Goal: Information Seeking & Learning: Learn about a topic

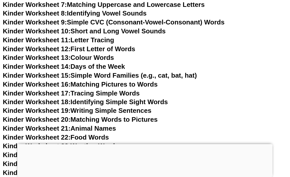
scroll to position [258, 0]
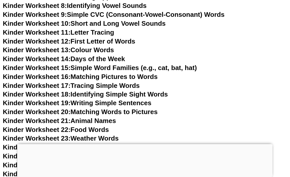
click at [144, 144] on div at bounding box center [145, 144] width 255 height 0
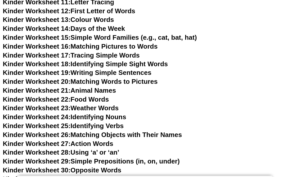
scroll to position [289, 0]
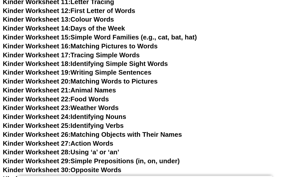
click at [97, 116] on link "Kinder Worksheet 24: Identifying Nouns" at bounding box center [65, 117] width 124 height 8
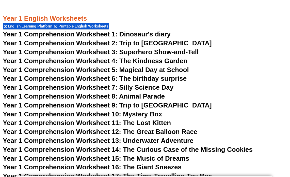
scroll to position [551, 0]
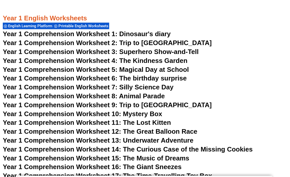
click at [138, 33] on span "Year 1 Comprehension Worksheet 1: Dinosaur's diary" at bounding box center [87, 34] width 168 height 8
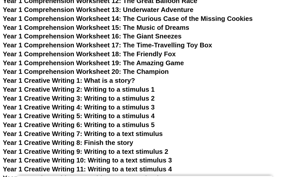
scroll to position [681, 0]
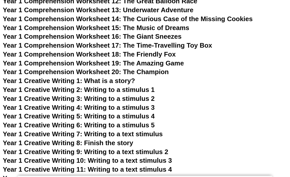
click at [113, 89] on span "Year 1 Creative Writing 2: Writing to a stimulus 1" at bounding box center [79, 90] width 152 height 8
click at [94, 99] on span "Year 1 Creative Writing 3: Writing to a stimulus 2" at bounding box center [79, 99] width 152 height 8
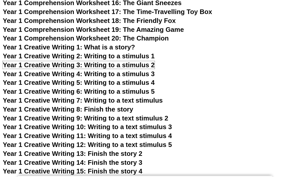
scroll to position [715, 0]
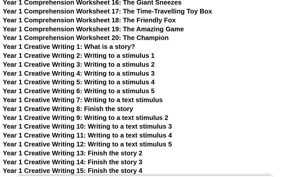
click at [115, 109] on span "Year 1 Creative Writing 8: Finish the story" at bounding box center [68, 109] width 131 height 8
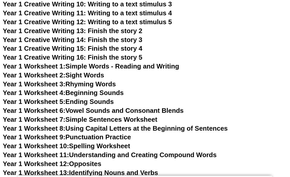
scroll to position [838, 0]
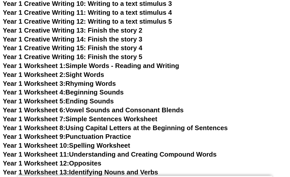
click at [139, 66] on link "Year 1 Worksheet 1: Simple Words - Reading and Writing" at bounding box center [91, 66] width 177 height 8
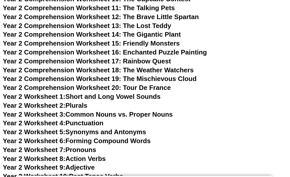
scroll to position [1172, 0]
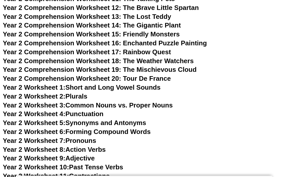
click at [80, 95] on link "Year 2 Worksheet 2: Plurals" at bounding box center [45, 96] width 85 height 8
click at [96, 113] on link "Year 2 Worksheet 4: Punctuation" at bounding box center [53, 114] width 101 height 8
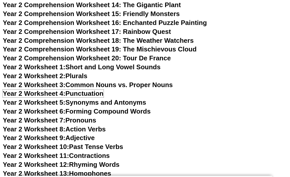
scroll to position [1193, 0]
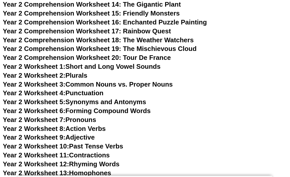
click at [99, 101] on link "Year 2 Worksheet 5: Synonyms and Antonyms" at bounding box center [75, 102] width 144 height 8
click at [105, 111] on link "Year 2 Worksheet 6: Forming Compound Words" at bounding box center [77, 111] width 148 height 8
click at [82, 120] on link "Year 2 Worksheet 7: Pronouns" at bounding box center [50, 120] width 94 height 8
click at [87, 138] on link "Year 2 Worksheet 9: Adjective" at bounding box center [49, 137] width 92 height 8
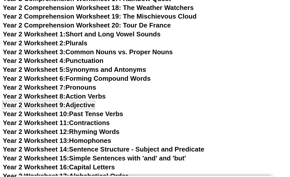
scroll to position [1225, 0]
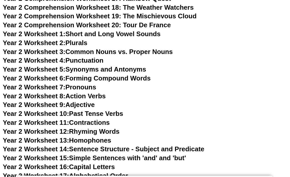
click at [86, 113] on link "Year 2 Worksheet 10: Past Tense Verbs" at bounding box center [63, 114] width 120 height 8
click at [77, 124] on link "Year 2 Worksheet 11: Contractions" at bounding box center [56, 122] width 107 height 8
click at [100, 132] on link "Year 2 Worksheet 12: Rhyming Words" at bounding box center [61, 131] width 117 height 8
click at [86, 141] on link "Year 2 Worksheet 13: Homophones" at bounding box center [57, 140] width 109 height 8
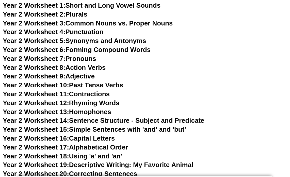
click at [102, 119] on link "Year 2 Worksheet 14: Sentence Structure - Subject and Predicate" at bounding box center [104, 120] width 202 height 8
click at [113, 129] on link "Year 2 Worksheet 15: Simple Sentences with 'and' and 'but'" at bounding box center [95, 129] width 184 height 8
click at [87, 147] on link "Year 2 Worksheet 17: Alphabetical Order" at bounding box center [65, 147] width 125 height 8
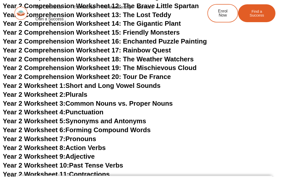
scroll to position [1176, 0]
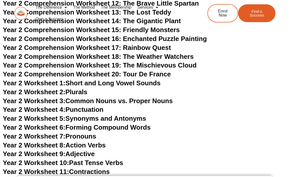
click at [90, 108] on link "Year 2 Worksheet 4: Punctuation" at bounding box center [53, 109] width 101 height 8
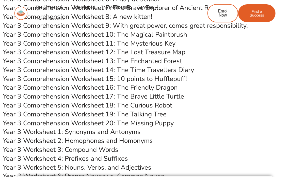
scroll to position [1524, 0]
click at [99, 131] on link "Year 3 Worksheet 1: Synonyms and Antonyms" at bounding box center [72, 131] width 138 height 9
click at [109, 141] on link "Year 3 Worksheet 2: Homophones and Homonyms" at bounding box center [78, 140] width 150 height 9
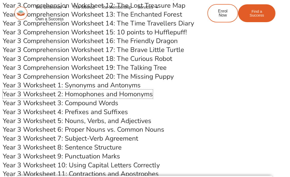
scroll to position [1571, 0]
click at [107, 103] on link "Year 3 Worksheet 3: Compound Words" at bounding box center [61, 102] width 116 height 9
click at [105, 112] on link "Year 3 Worksheet 4: Prefixes and Suffixes" at bounding box center [65, 111] width 125 height 9
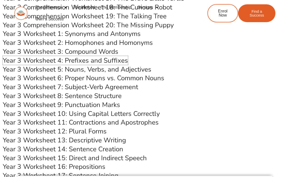
scroll to position [1622, 0]
click at [99, 123] on link "Year 3 Worksheet 11: Contractions and Apostrophes" at bounding box center [81, 121] width 156 height 9
click at [85, 141] on link "Year 3 Worksheet 13: Descriptive Writing" at bounding box center [64, 139] width 123 height 9
click at [94, 150] on link "Year 3 Worksheet 14: Sentence Creation" at bounding box center [63, 148] width 120 height 9
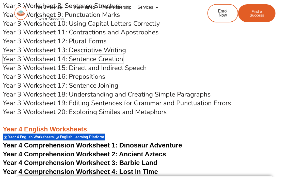
scroll to position [1712, 0]
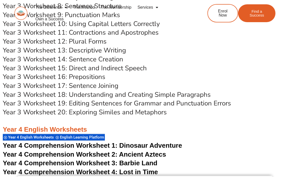
click at [95, 69] on link "Year 3 Worksheet 15: Direct and Indirect Speech" at bounding box center [75, 68] width 144 height 9
click at [115, 104] on link "Year 3 Worksheet 19: Editing Sentences for Grammar and Punctuation Errors" at bounding box center [117, 103] width 229 height 9
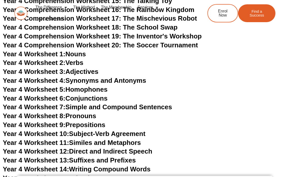
scroll to position [1988, 0]
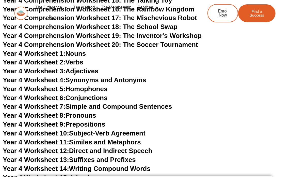
click at [75, 63] on link "Year 4 Worksheet 2: Verbs" at bounding box center [43, 62] width 81 height 8
click at [83, 80] on link "Year 4 Worksheet 4: Synonyms and Antonyms" at bounding box center [75, 80] width 144 height 8
click at [96, 88] on link "Year 4 Worksheet 5: Homophones" at bounding box center [55, 89] width 105 height 8
click at [95, 97] on link "Year 4 Worksheet 6: Conjunctions" at bounding box center [55, 98] width 105 height 8
click at [90, 106] on link "Year 4 Worksheet 7: Simple and Compound Sentences" at bounding box center [88, 106] width 170 height 8
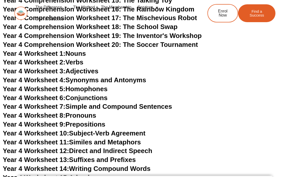
click at [80, 116] on link "Year 4 Worksheet 8: Pronouns" at bounding box center [50, 115] width 94 height 8
click at [87, 140] on link "Year 4 Worksheet 11: Similes and Metaphors" at bounding box center [72, 142] width 138 height 8
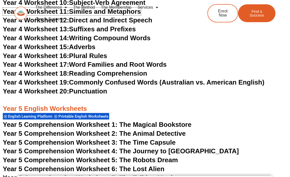
scroll to position [2119, 0]
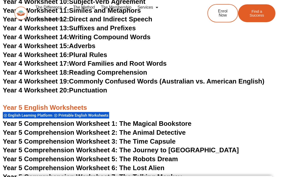
click at [114, 72] on link "Year 4 Worksheet 18: Reading Comprehension" at bounding box center [75, 72] width 144 height 8
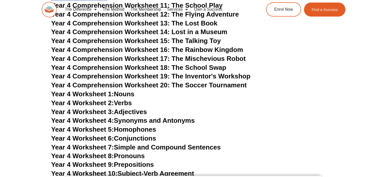
scroll to position [1978, 0]
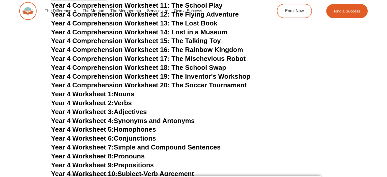
click at [125, 94] on link "Year 4 Worksheet 1: Nouns" at bounding box center [92, 94] width 83 height 8
click at [116, 95] on link "Year 4 Worksheet 1: Nouns" at bounding box center [92, 94] width 83 height 8
click at [194, 77] on span "Year 4 Comprehension Worksheet 19: The Inventor's Workshop" at bounding box center [150, 76] width 199 height 8
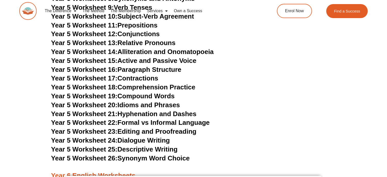
scroll to position [2460, 0]
